Goal: Use online tool/utility

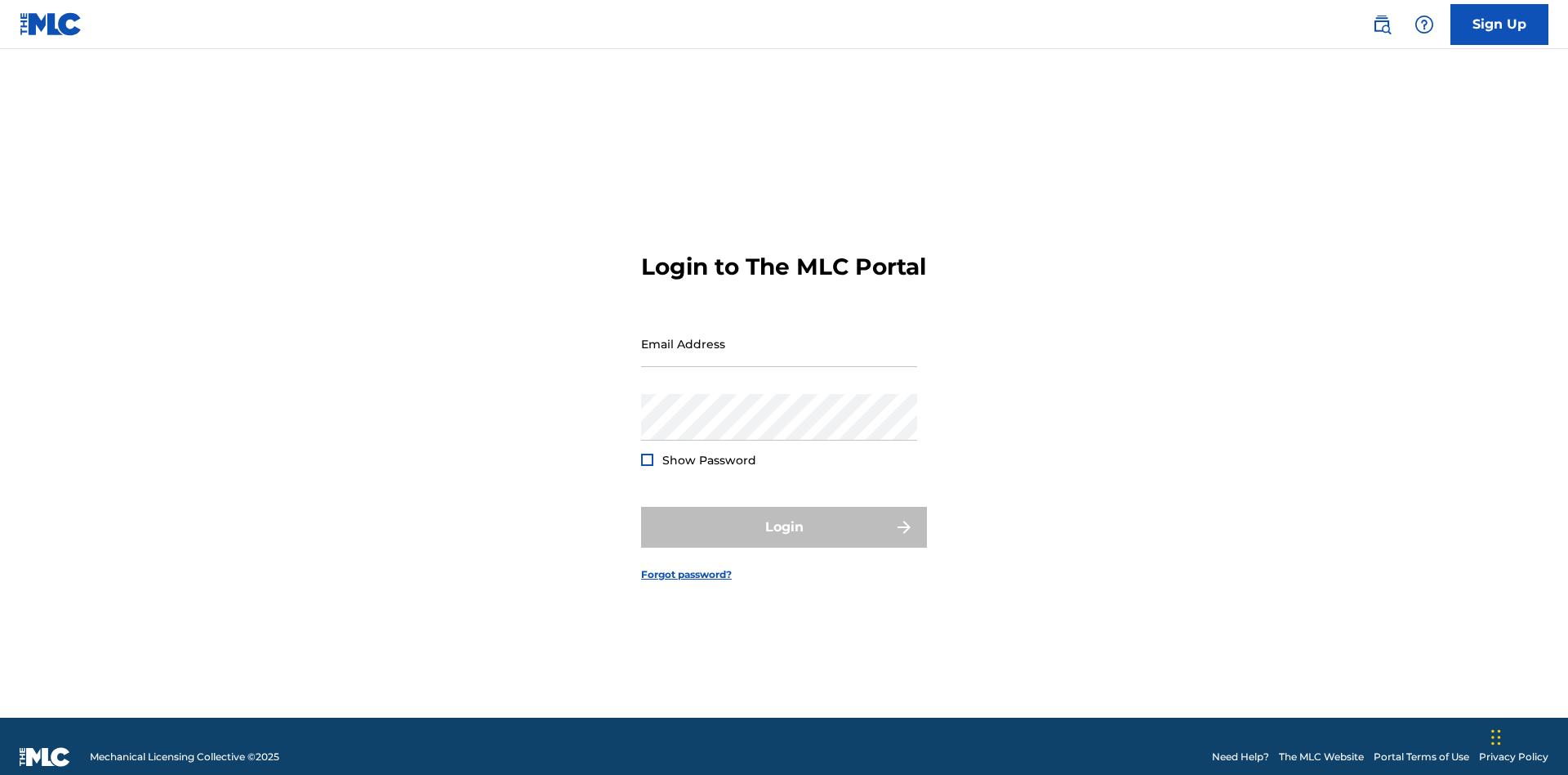
scroll to position [21, 0]
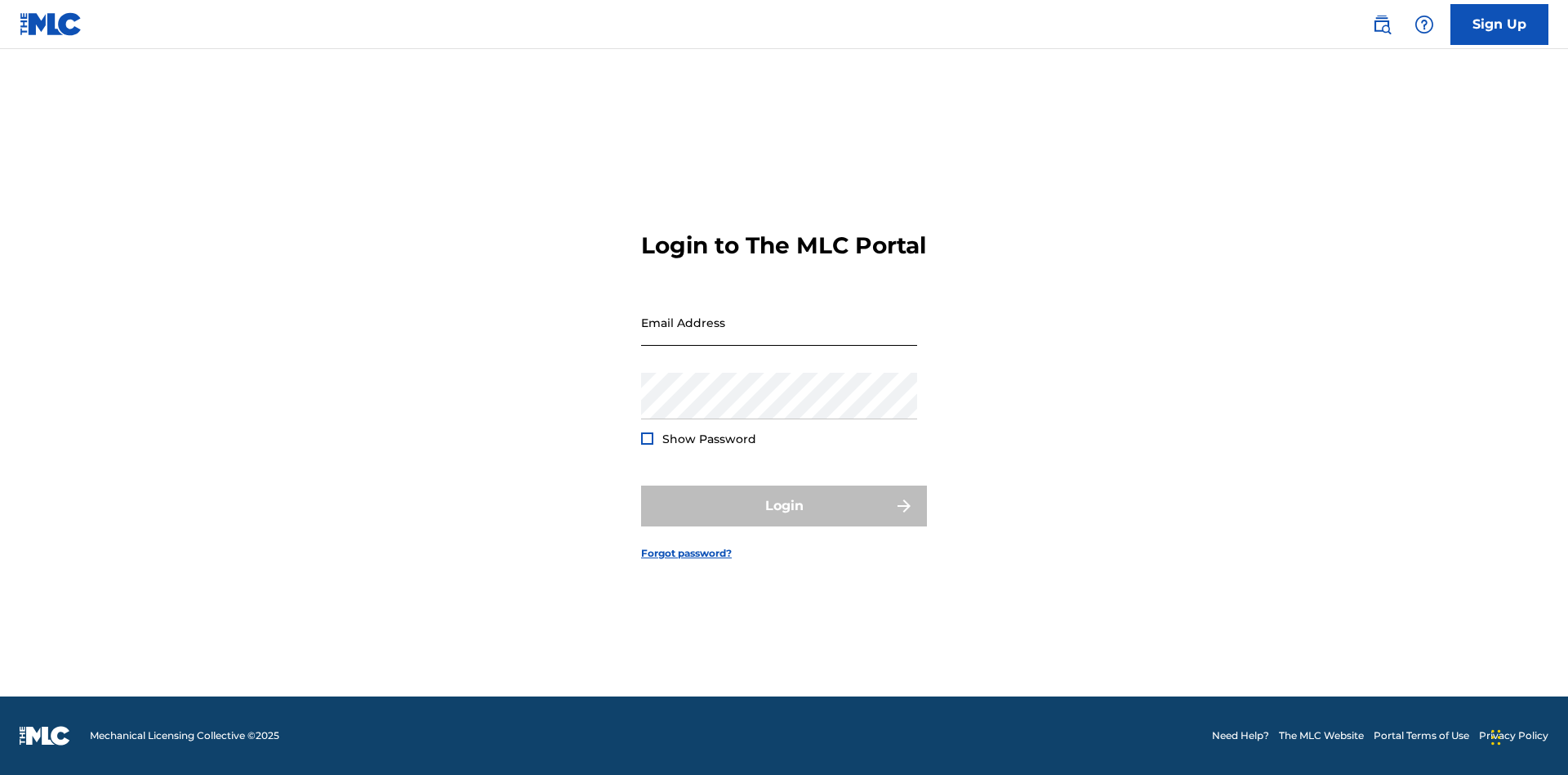
click at [779, 336] on input "Email Address" at bounding box center [779, 322] width 276 height 47
type input "Krystal.Ribble@themlc.com"
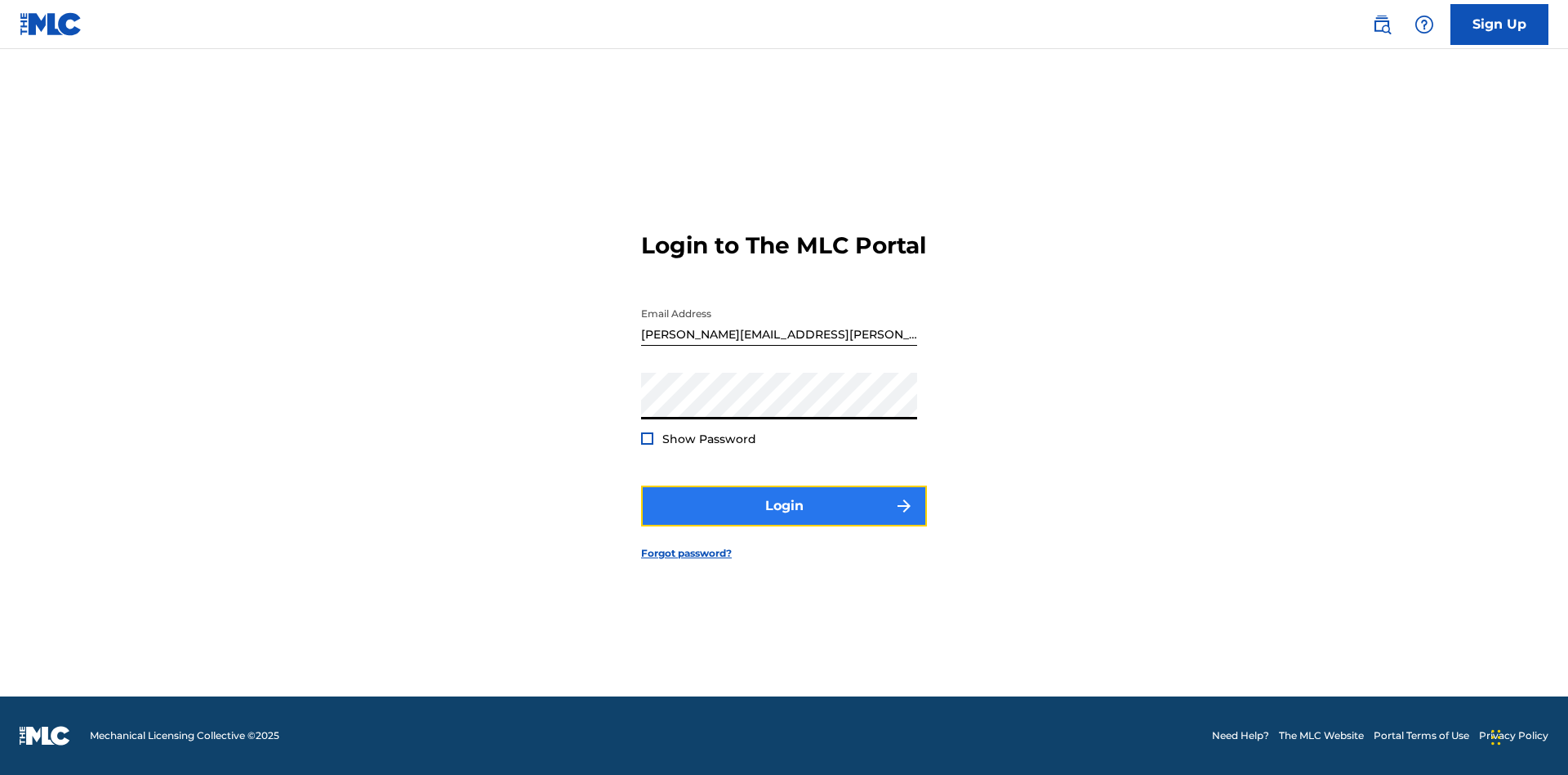
click at [784, 519] on button "Login" at bounding box center [784, 505] width 285 height 41
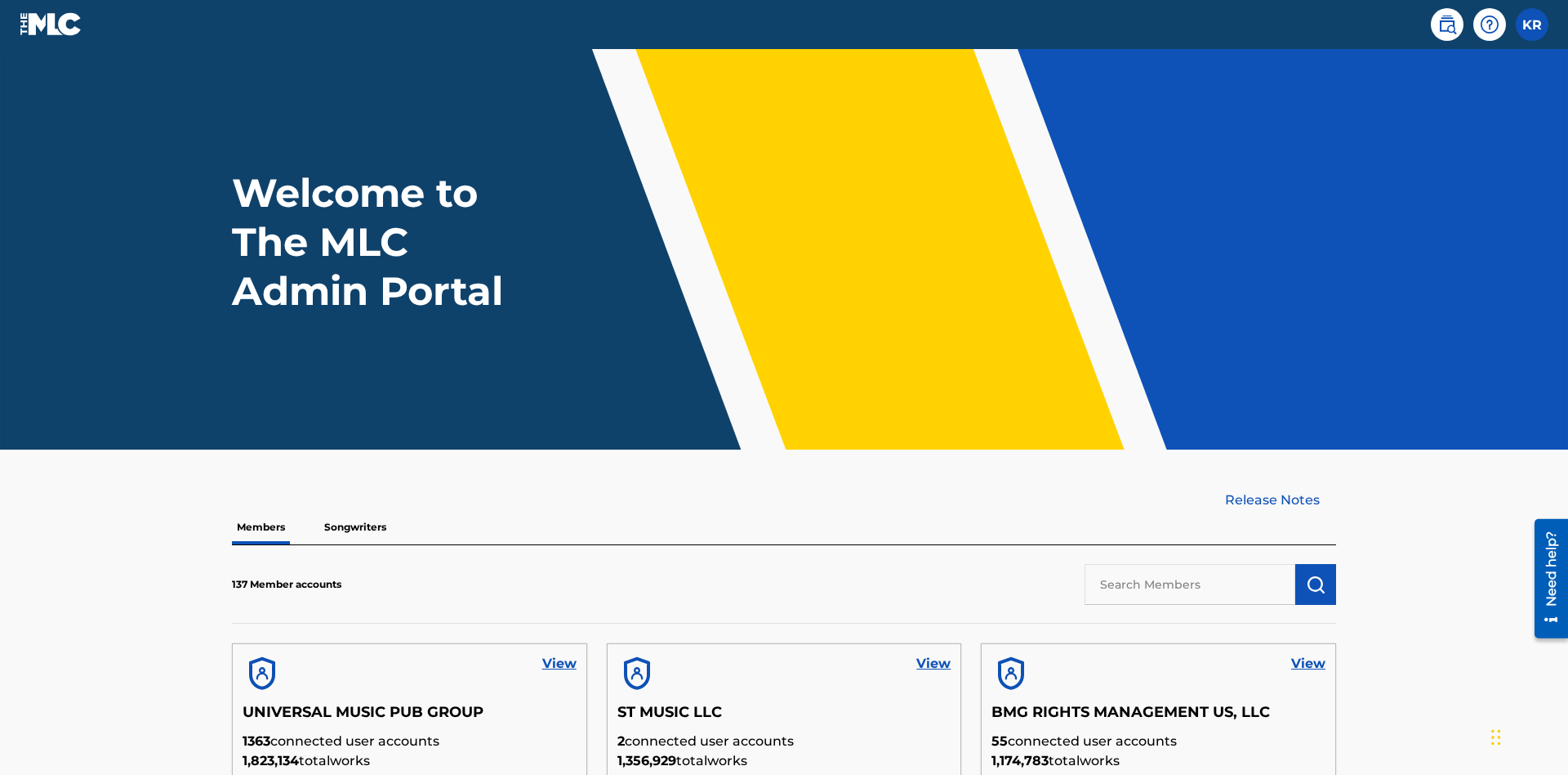
click at [1190, 563] on input "text" at bounding box center [1189, 583] width 211 height 41
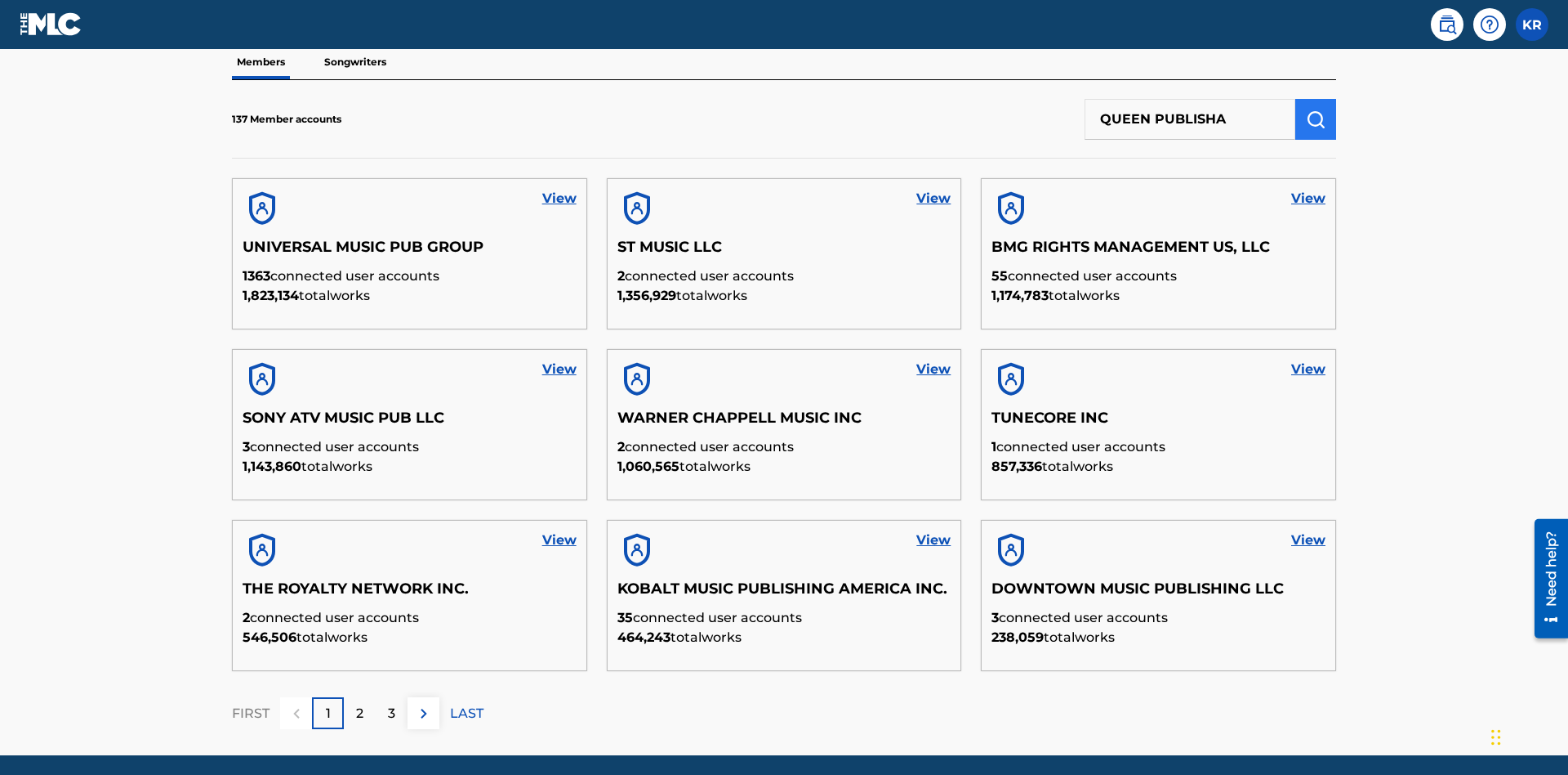
type input "QUEEN PUBLISHA"
click at [1315, 110] on img "submit" at bounding box center [1315, 120] width 20 height 20
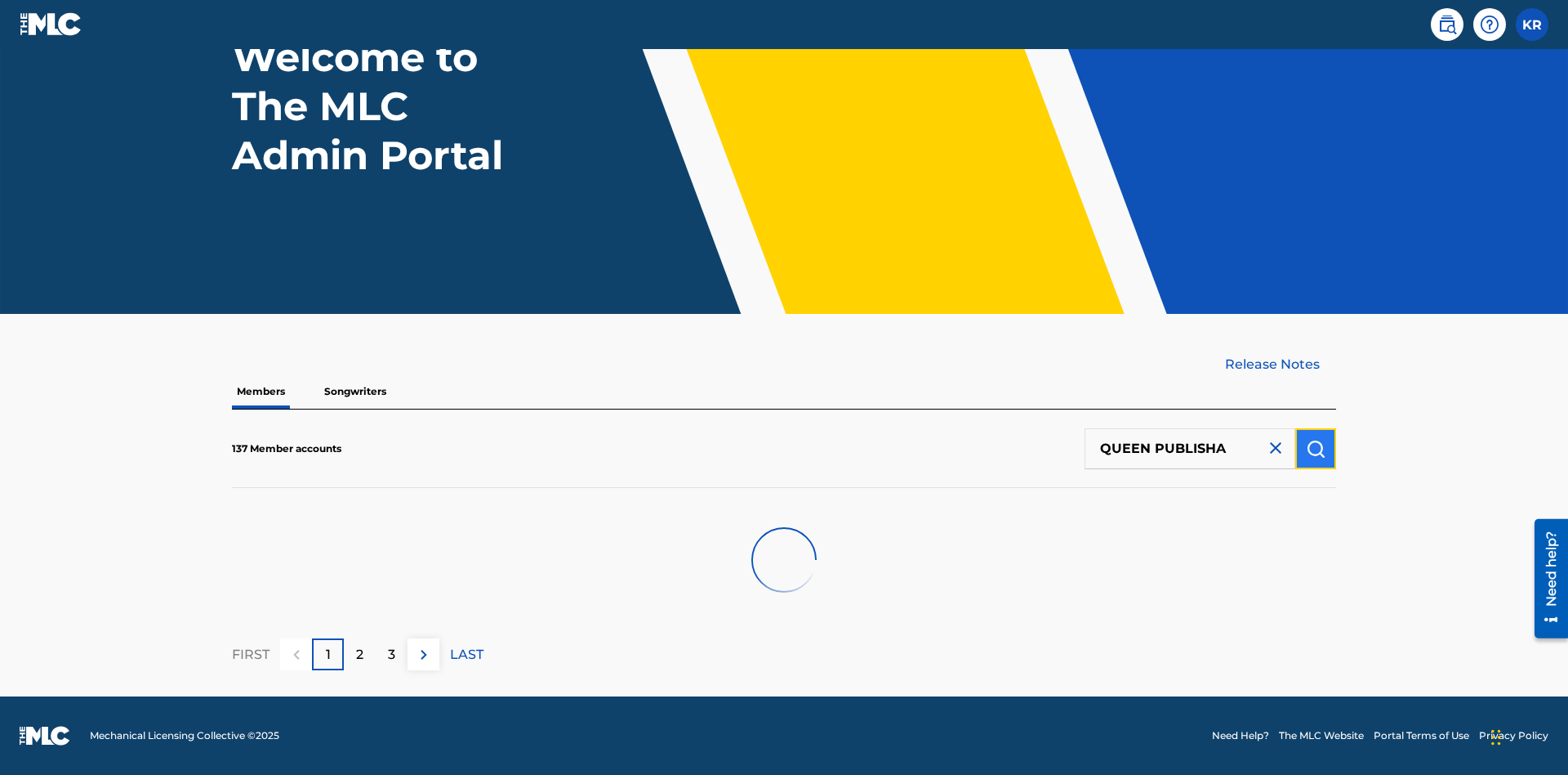
scroll to position [136, 0]
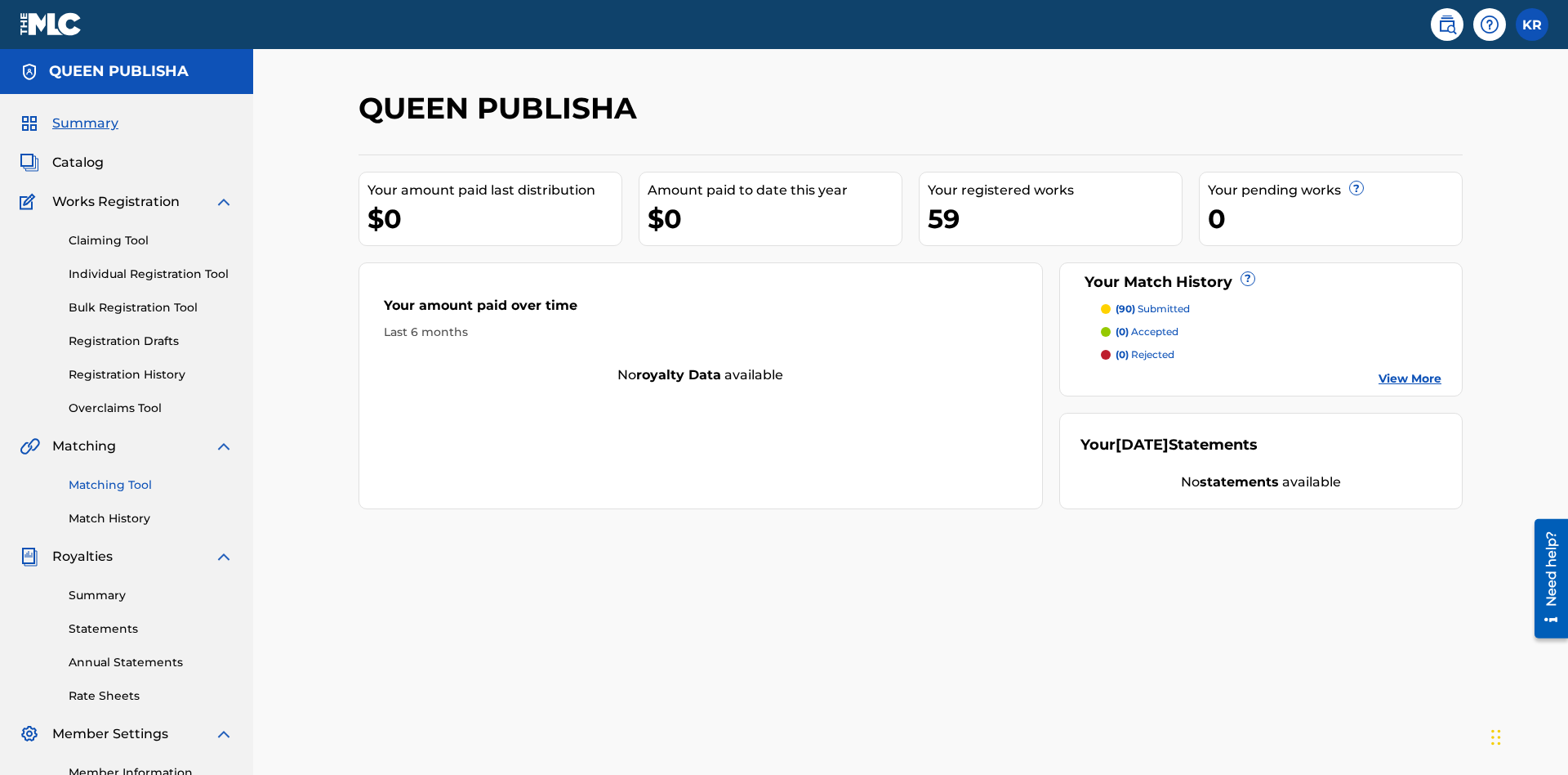
click at [151, 476] on link "Matching Tool" at bounding box center [151, 484] width 165 height 17
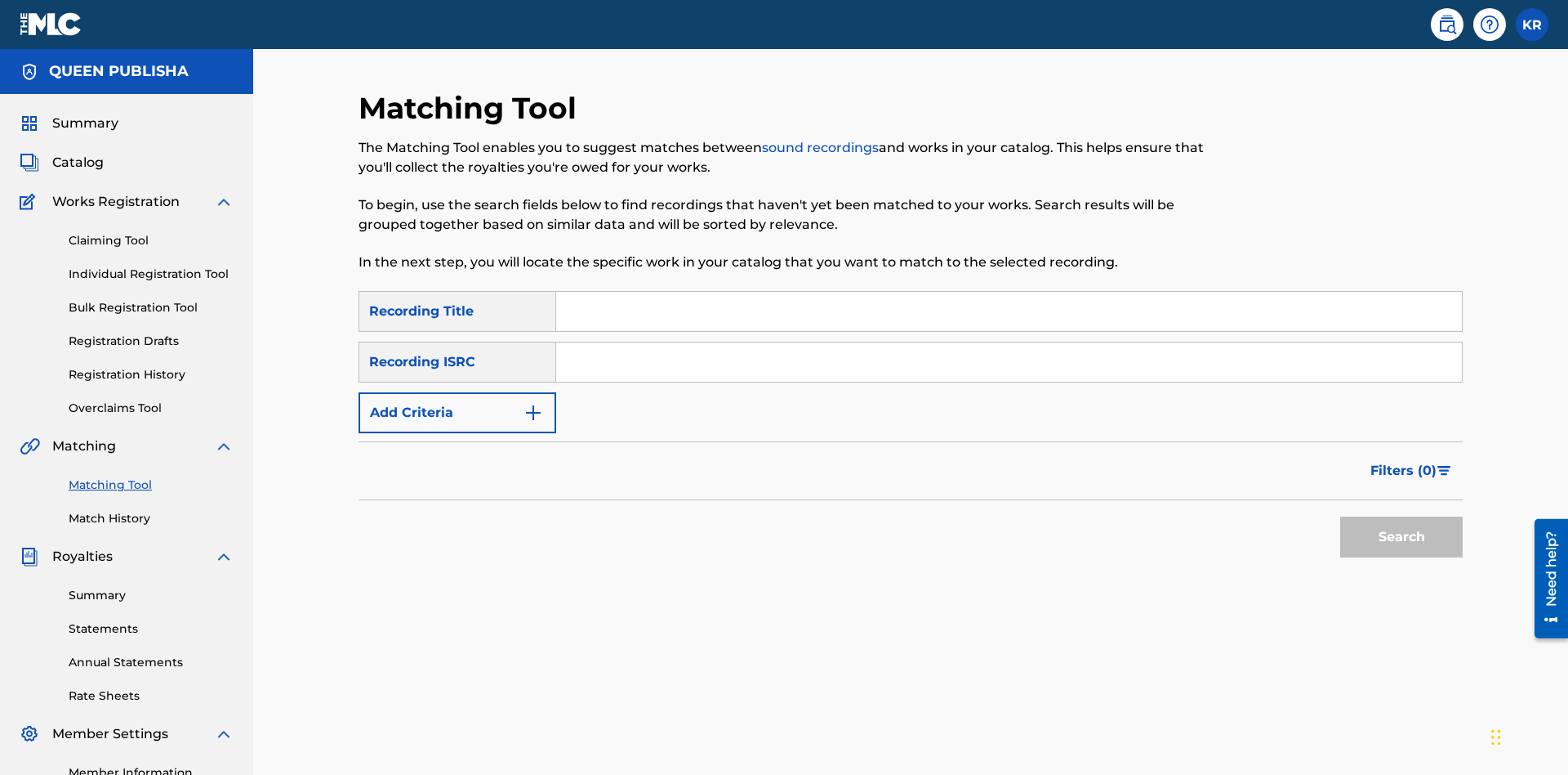
click at [1008, 292] on input "Search Form" at bounding box center [1008, 311] width 905 height 39
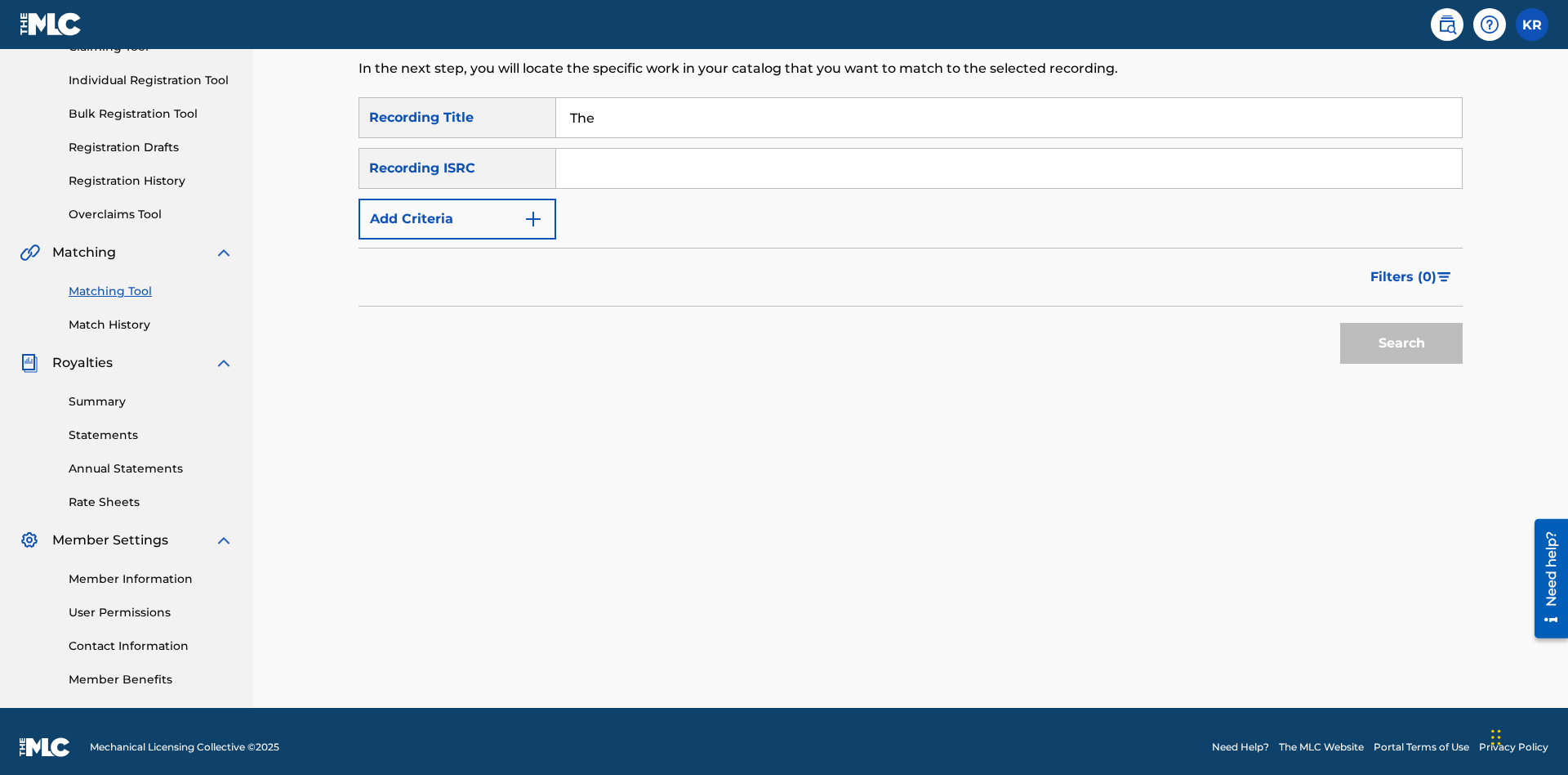
type input "The"
click at [1401, 332] on button "Search" at bounding box center [1400, 343] width 123 height 41
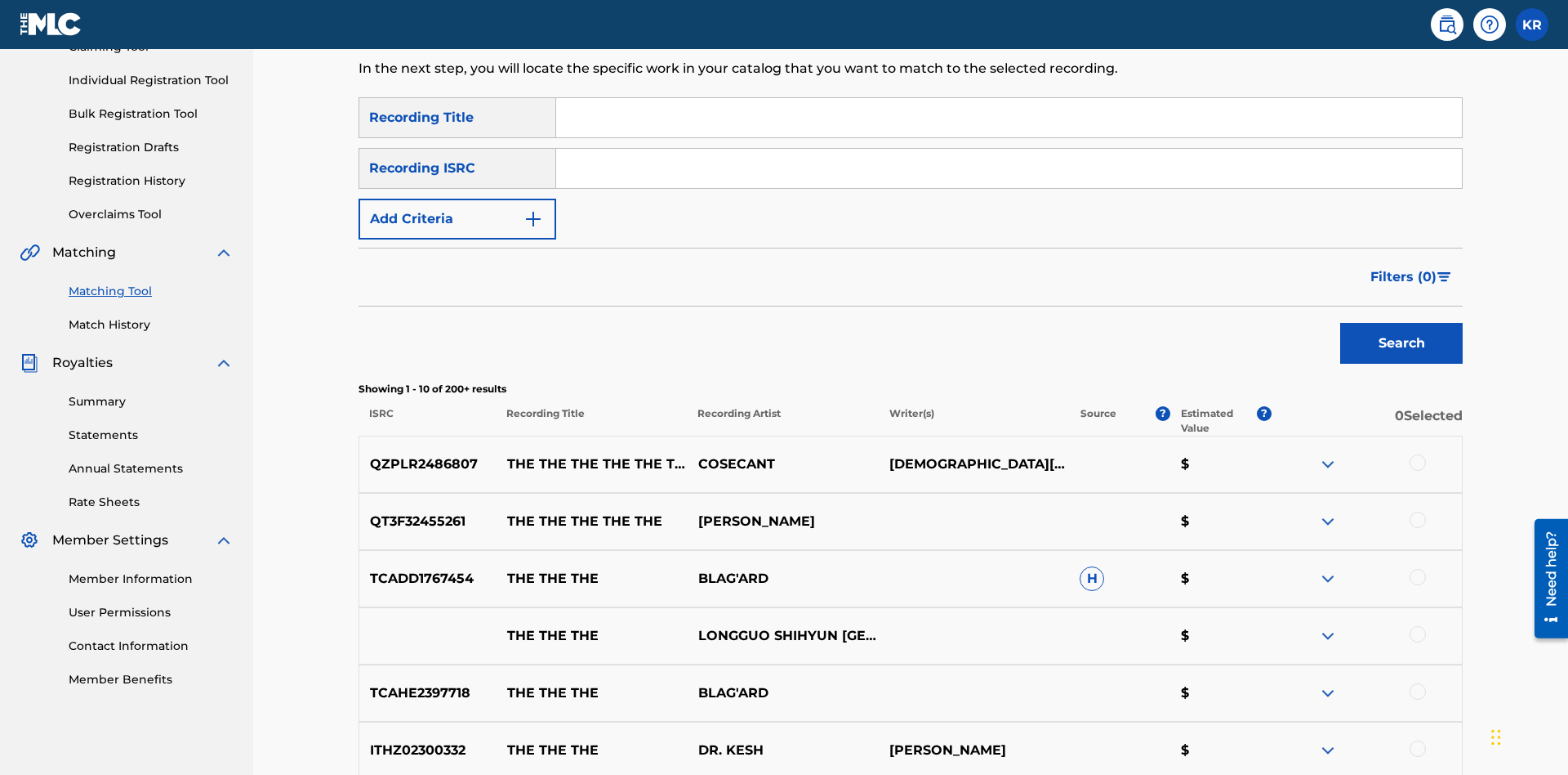
click at [1008, 149] on input "Search Form" at bounding box center [1008, 168] width 905 height 39
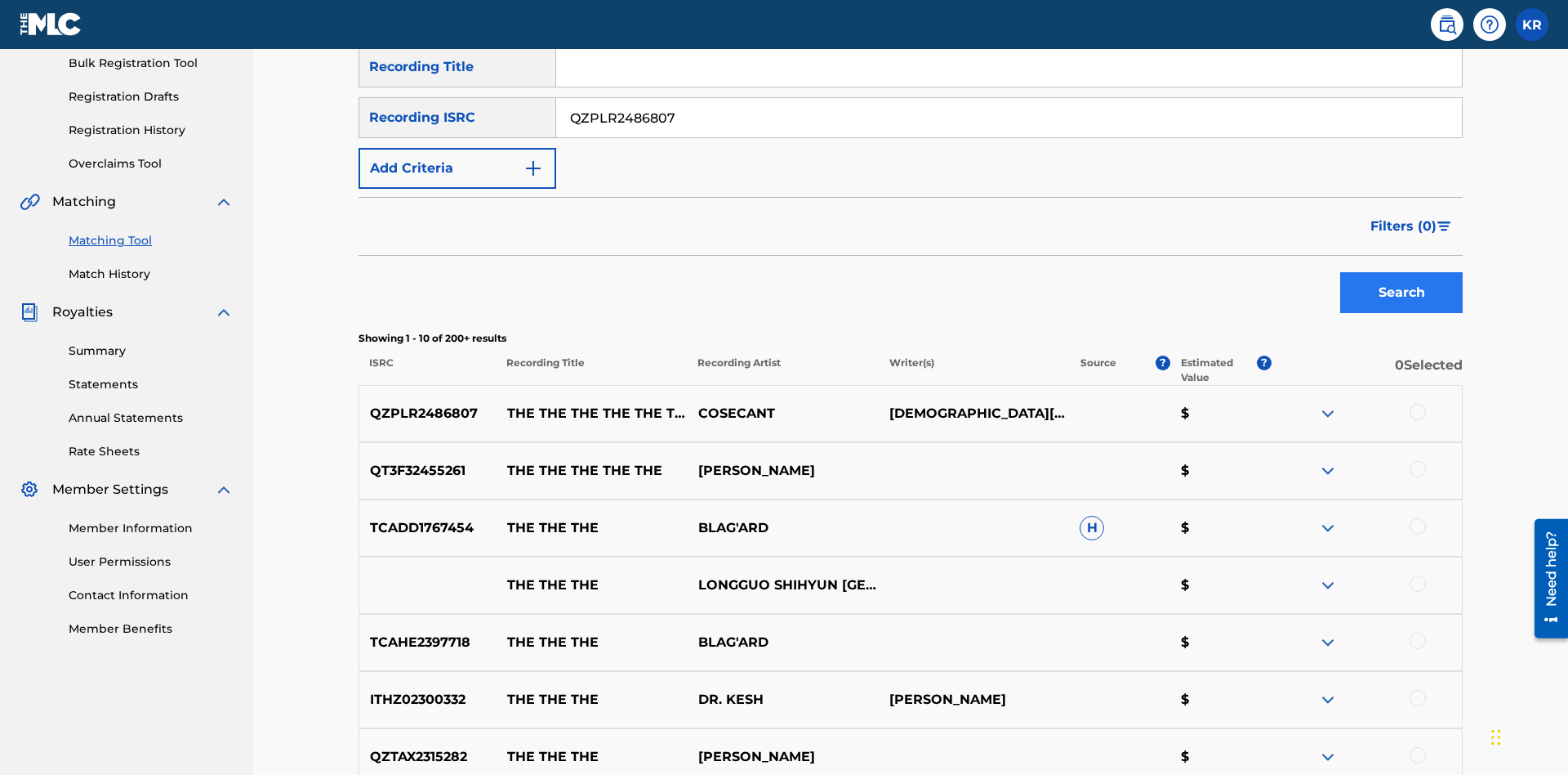
type input "QZPLR2486807"
click at [1401, 272] on button "Search" at bounding box center [1400, 292] width 123 height 41
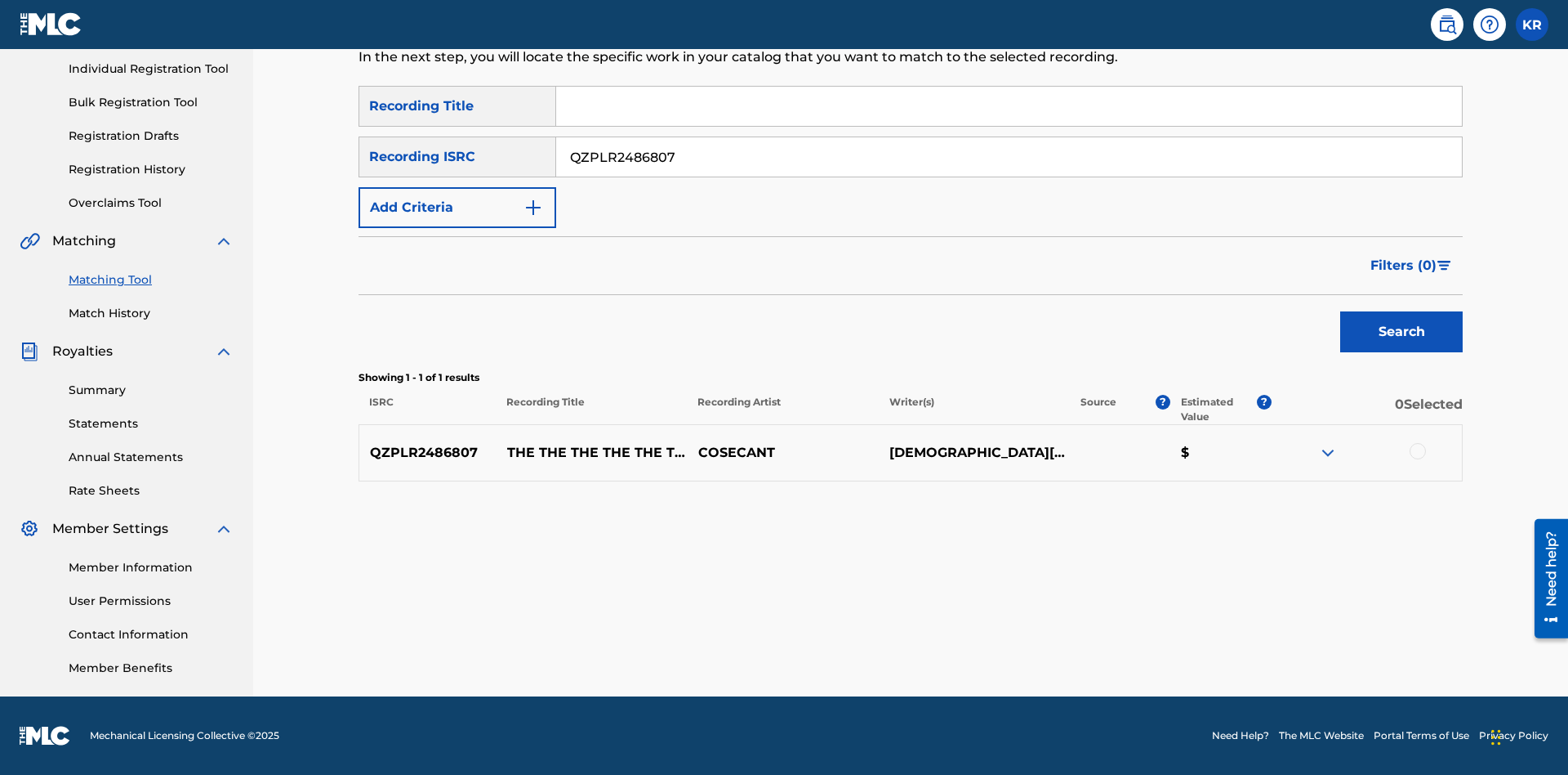
click at [1416, 451] on div at bounding box center [1417, 450] width 16 height 16
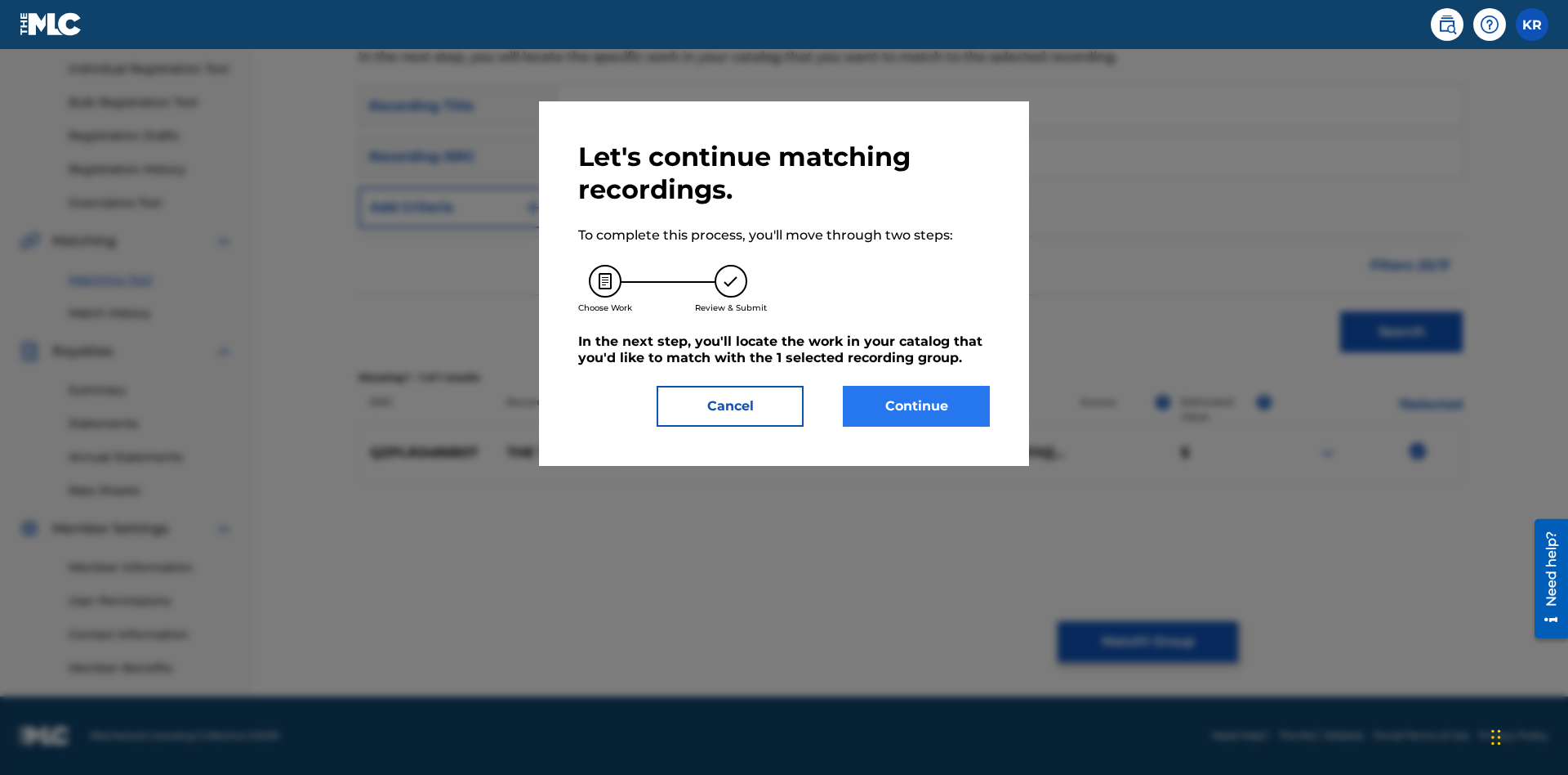
click at [916, 406] on button "Continue" at bounding box center [915, 405] width 147 height 41
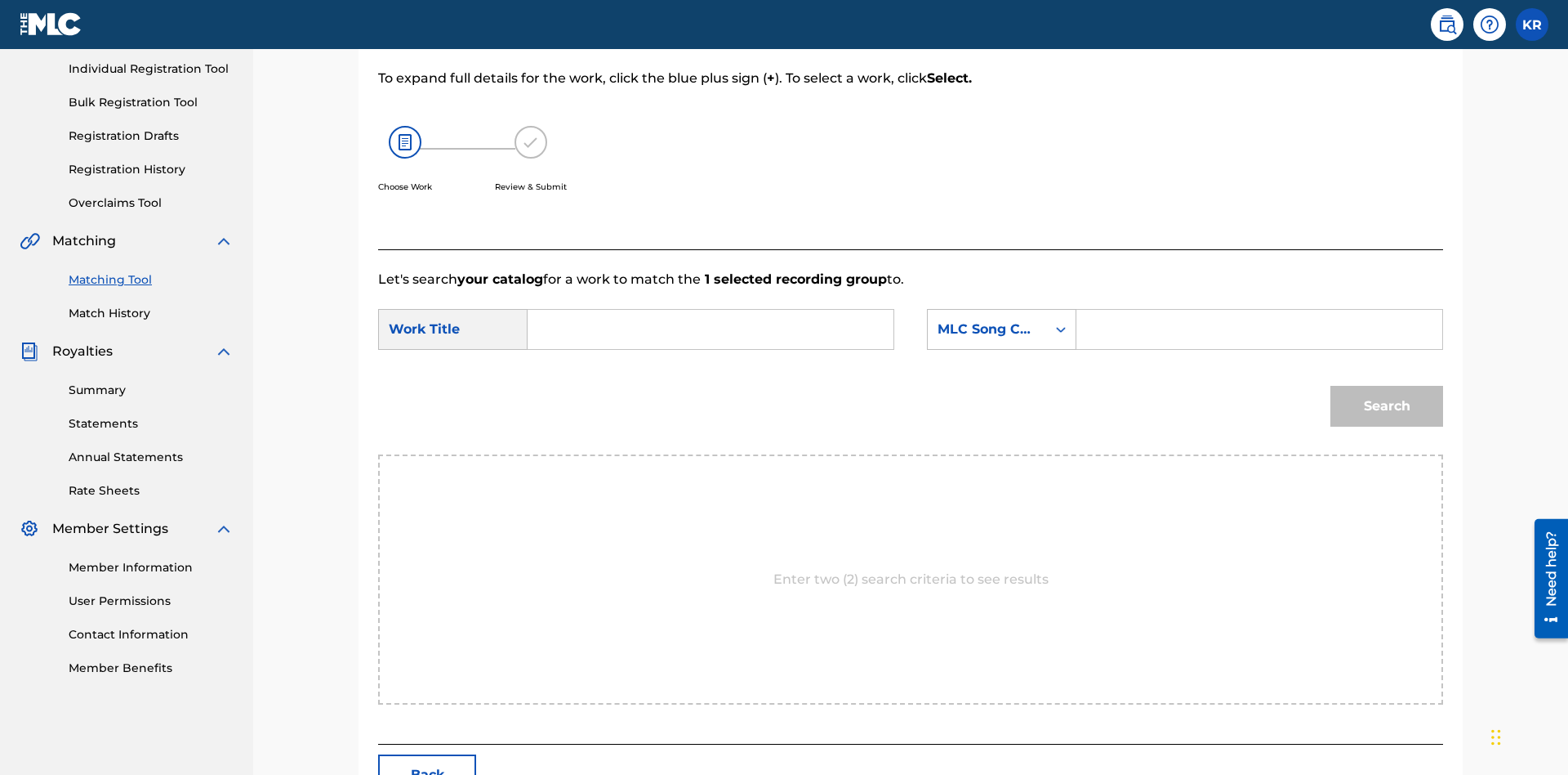
click at [711, 310] on input "Search Form" at bounding box center [710, 329] width 338 height 39
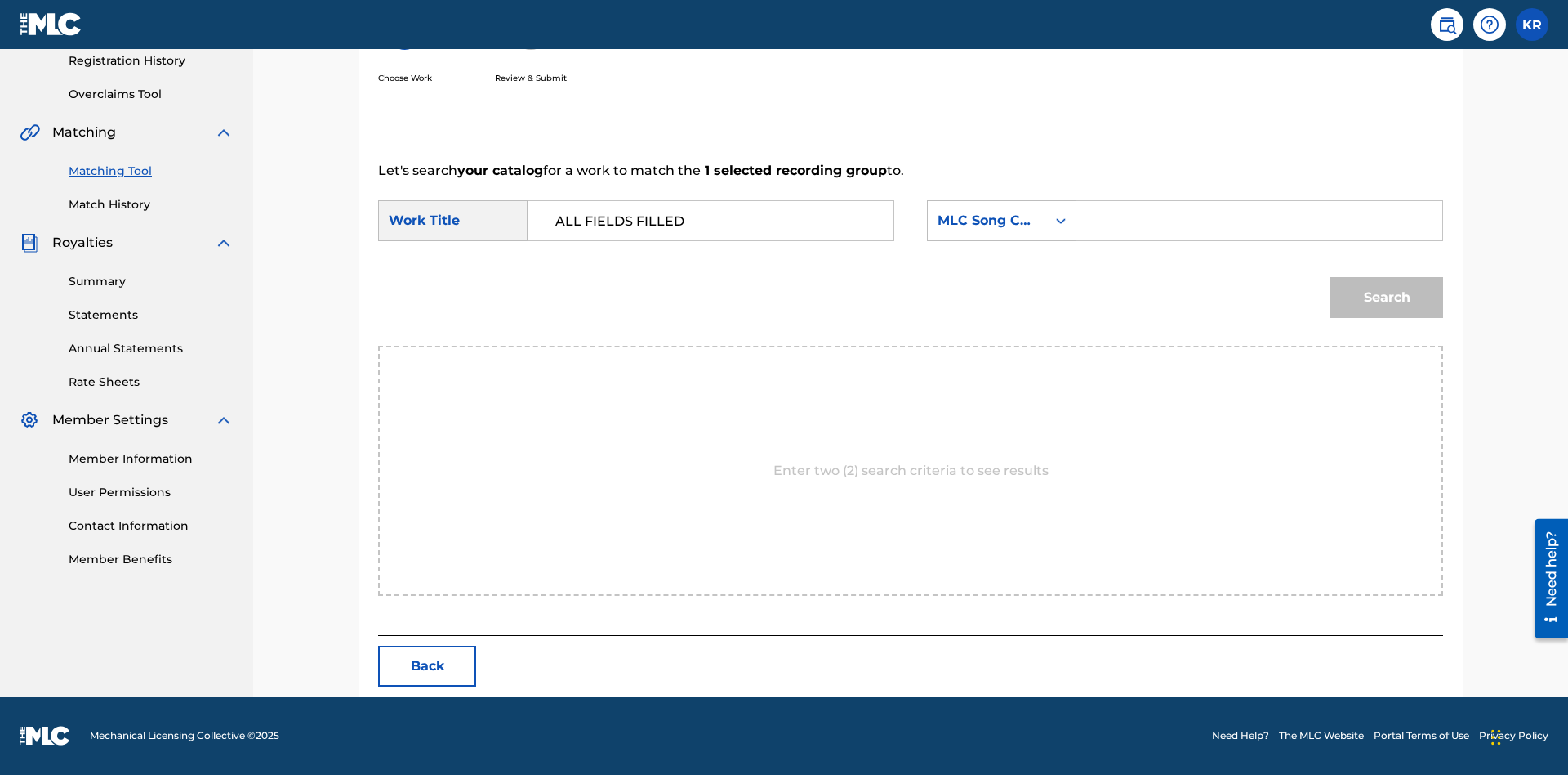
type input "ALL FIELDS FILLED"
click at [1259, 221] on input "Search Form" at bounding box center [1259, 220] width 338 height 39
type input "FE4B37"
click at [1386, 298] on button "Search" at bounding box center [1386, 297] width 113 height 41
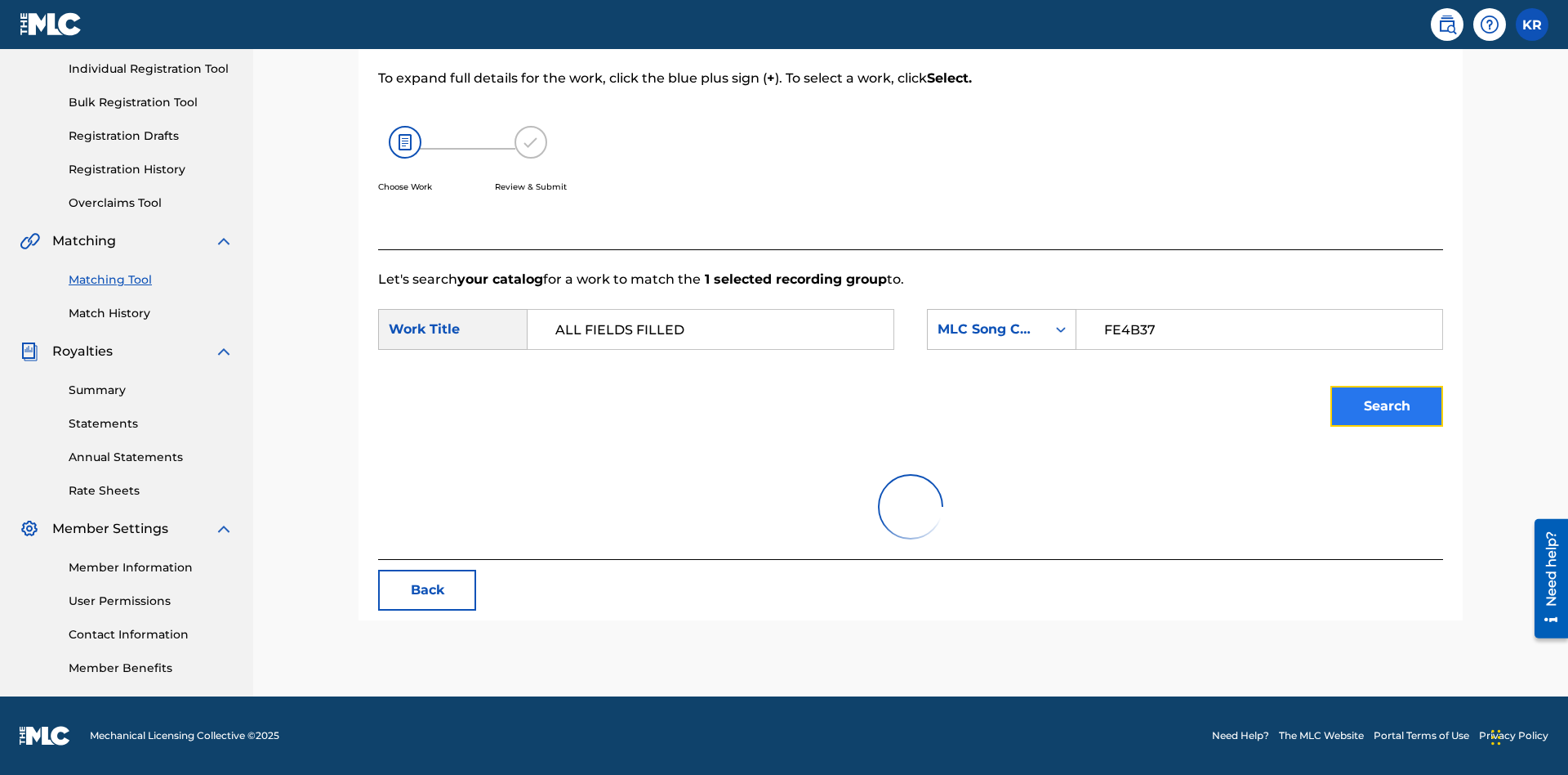
scroll to position [205, 0]
